Goal: Task Accomplishment & Management: Manage account settings

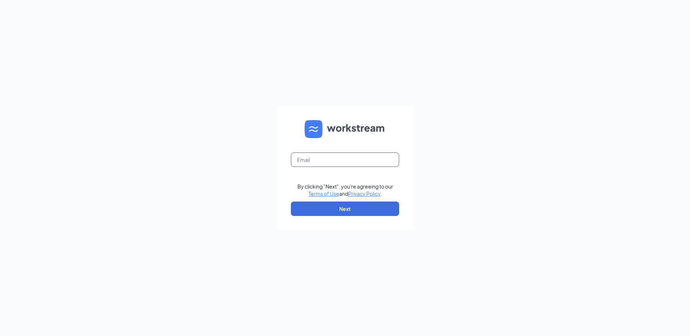
click at [315, 161] on input "text" at bounding box center [345, 160] width 108 height 14
type input "KYRA@SUNSETMOTEL.COM"
click at [323, 206] on button "Next" at bounding box center [345, 209] width 108 height 14
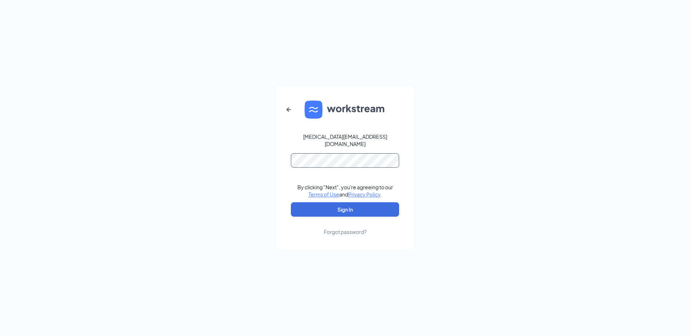
click at [291, 202] on button "Sign In" at bounding box center [345, 209] width 108 height 14
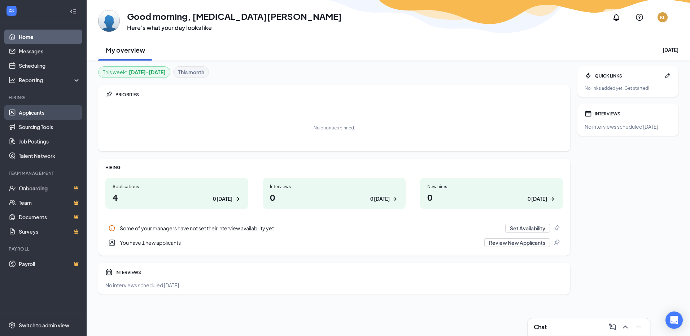
click at [35, 117] on link "Applicants" at bounding box center [50, 112] width 62 height 14
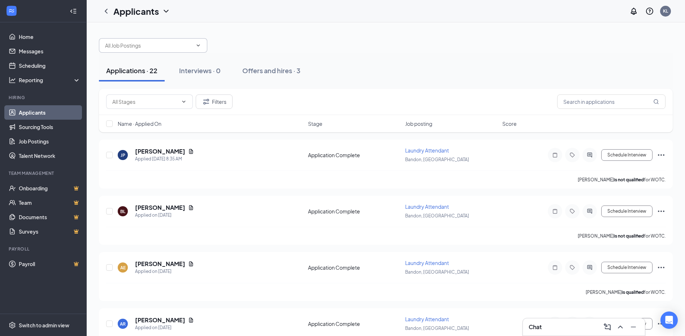
click at [174, 52] on span at bounding box center [153, 45] width 108 height 14
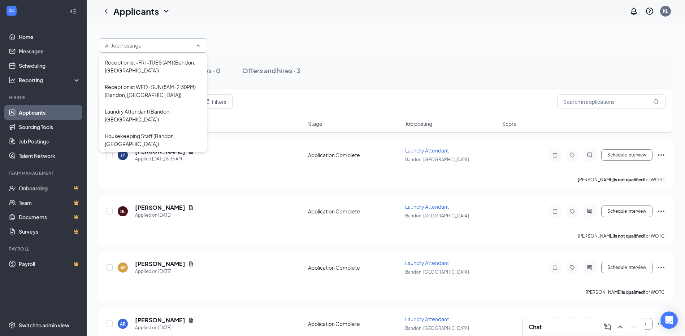
click at [173, 45] on input "text" at bounding box center [148, 46] width 87 height 8
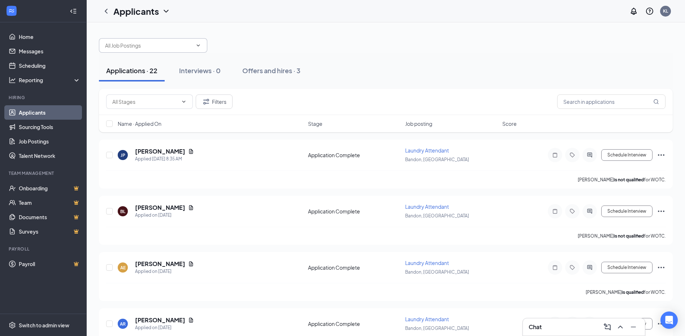
click at [173, 45] on input "text" at bounding box center [148, 46] width 87 height 8
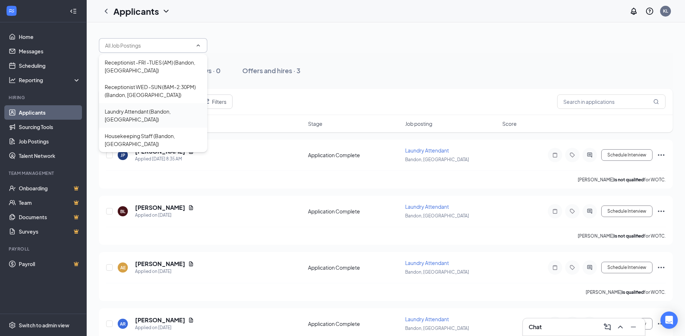
click at [167, 113] on div "Laundry Attendant (Bandon, [GEOGRAPHIC_DATA])" at bounding box center [153, 116] width 97 height 16
type input "Laundry Attendant (Bandon, [GEOGRAPHIC_DATA])"
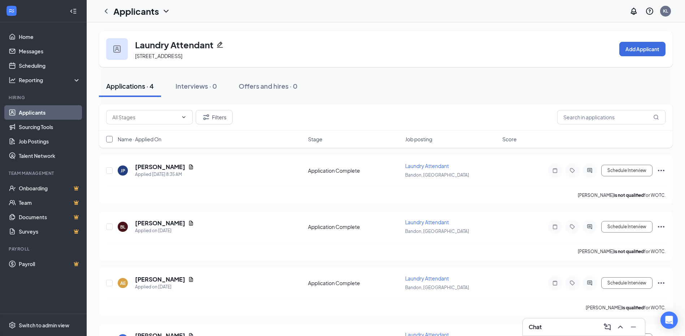
click at [109, 139] on input "checkbox" at bounding box center [109, 139] width 6 height 6
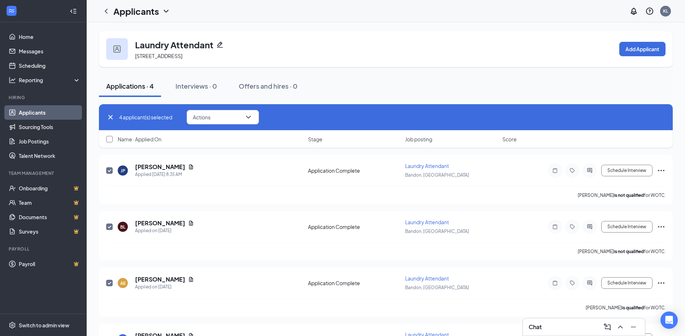
checkbox input "true"
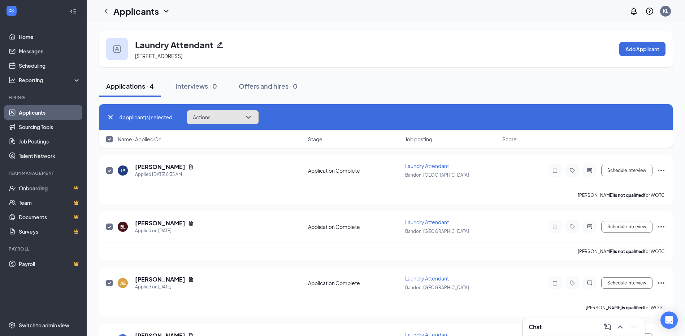
click at [226, 114] on button "Actions" at bounding box center [223, 117] width 72 height 14
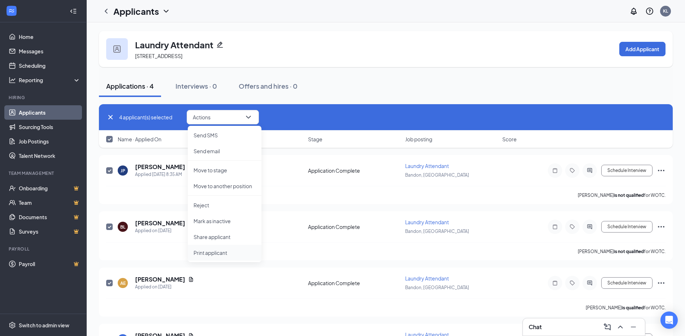
click at [215, 254] on p "Print applicant" at bounding box center [224, 252] width 62 height 7
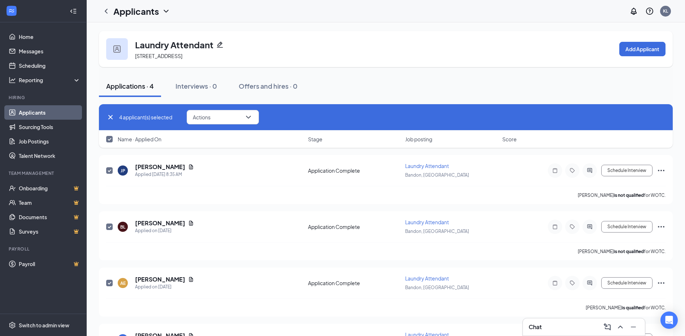
drag, startPoint x: 50, startPoint y: 112, endPoint x: 52, endPoint y: 116, distance: 4.7
click at [50, 112] on link "Applicants" at bounding box center [50, 112] width 62 height 14
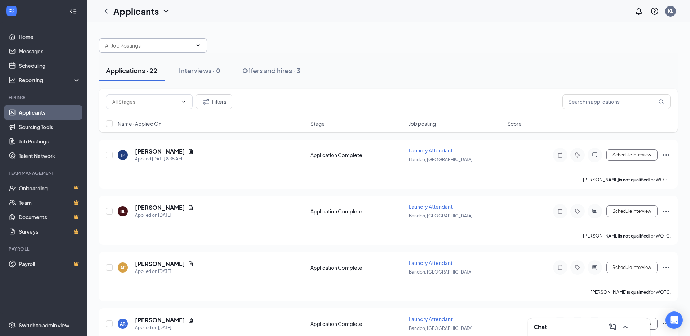
click at [178, 46] on input "text" at bounding box center [148, 46] width 87 height 8
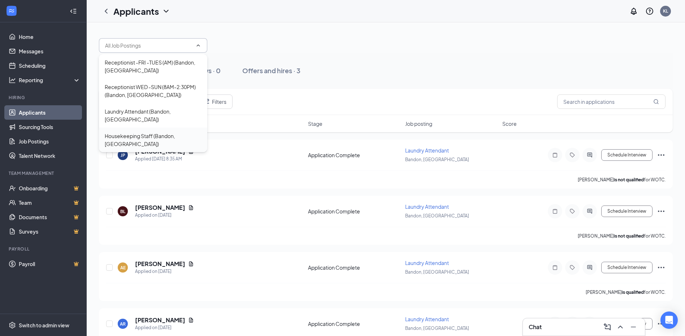
click at [165, 132] on div "Housekeeping Staff (Bandon, [GEOGRAPHIC_DATA])" at bounding box center [153, 140] width 97 height 16
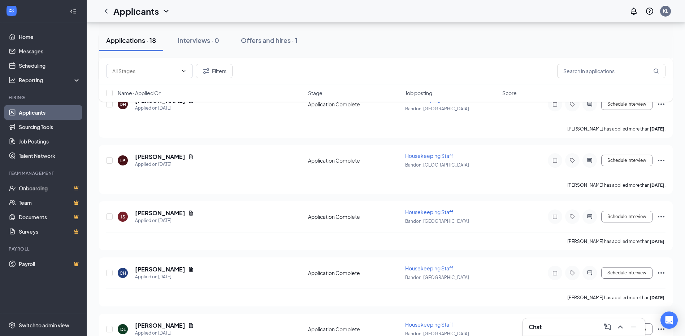
scroll to position [830, 0]
